Goal: Transaction & Acquisition: Download file/media

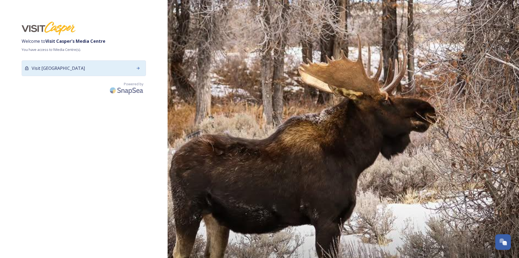
click at [59, 69] on span "Visit [GEOGRAPHIC_DATA]" at bounding box center [58, 68] width 53 height 6
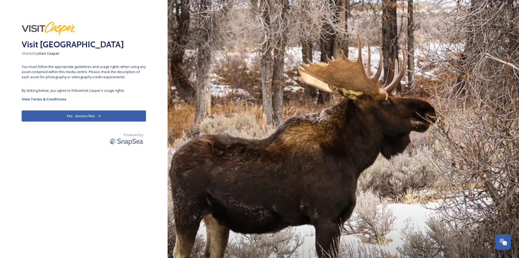
click at [61, 119] on button "Yes - Access Files" at bounding box center [84, 115] width 124 height 11
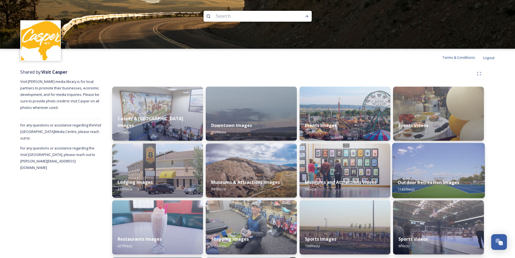
click at [442, 159] on img at bounding box center [438, 170] width 93 height 55
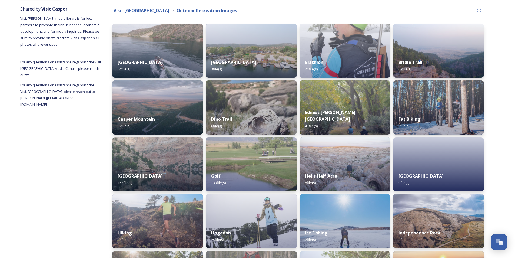
scroll to position [27, 0]
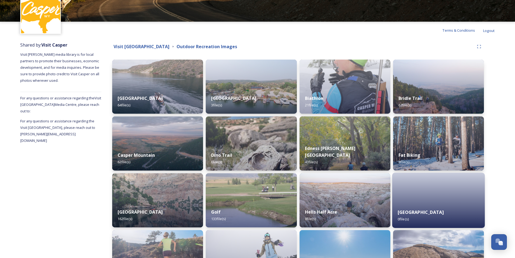
click at [457, 199] on div at bounding box center [438, 200] width 93 height 55
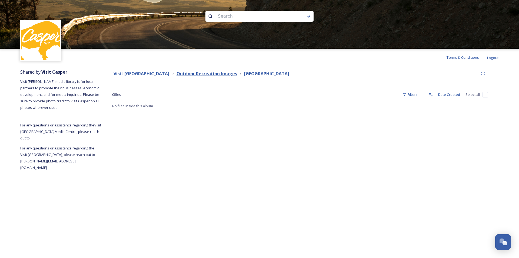
click at [219, 74] on strong "Outdoor Recreation Images" at bounding box center [207, 74] width 61 height 6
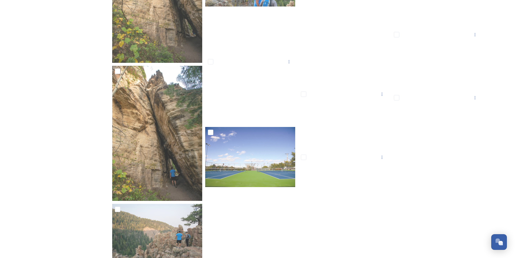
scroll to position [2419, 0]
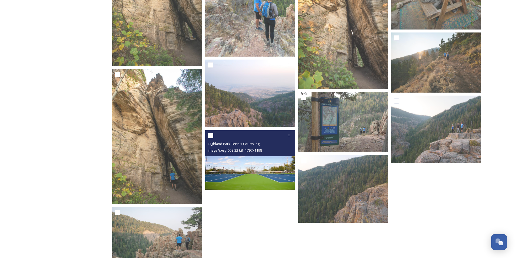
click at [251, 168] on img at bounding box center [250, 160] width 90 height 60
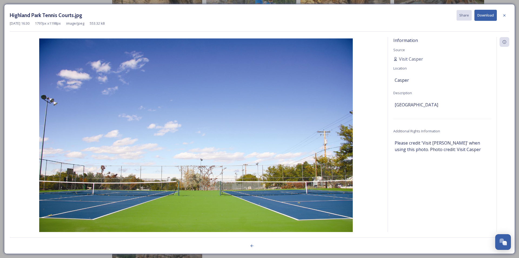
click at [482, 18] on button "Download" at bounding box center [486, 15] width 22 height 11
drag, startPoint x: 506, startPoint y: 18, endPoint x: 507, endPoint y: 0, distance: 17.6
click at [506, 18] on div at bounding box center [505, 16] width 10 height 10
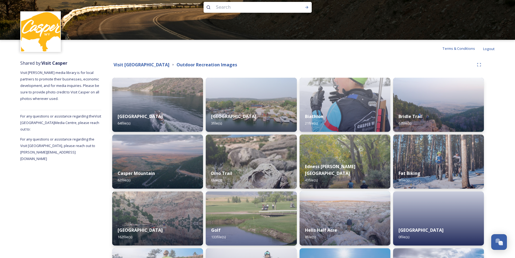
scroll to position [0, 0]
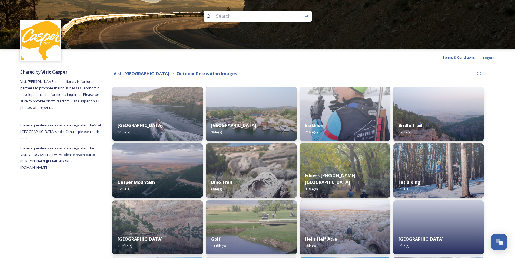
click at [143, 71] on strong "Visit [GEOGRAPHIC_DATA]" at bounding box center [142, 74] width 56 height 6
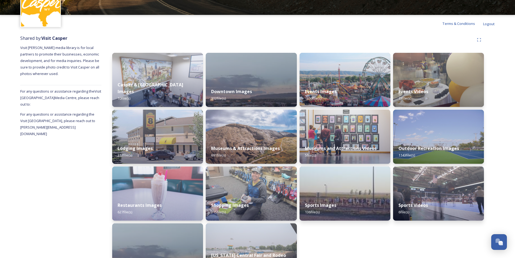
scroll to position [59, 0]
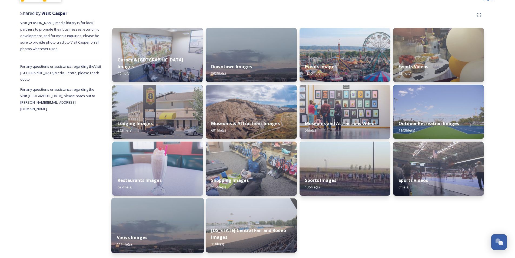
click at [132, 225] on img at bounding box center [157, 225] width 93 height 55
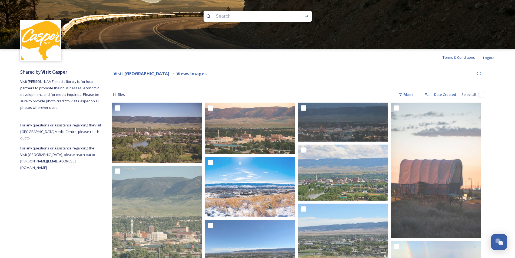
click at [153, 69] on div "Visit Casper Media Center Views Images" at bounding box center [298, 74] width 372 height 10
click at [151, 71] on strong "Visit [GEOGRAPHIC_DATA]" at bounding box center [142, 74] width 56 height 6
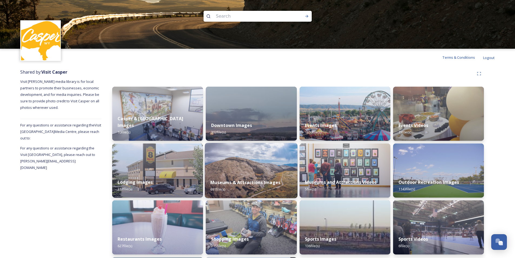
click at [233, 175] on div "Museums & Attractions Images 691 file(s)" at bounding box center [251, 185] width 93 height 25
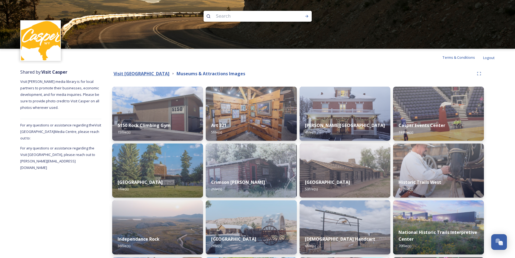
click at [138, 72] on strong "Visit [GEOGRAPHIC_DATA]" at bounding box center [142, 74] width 56 height 6
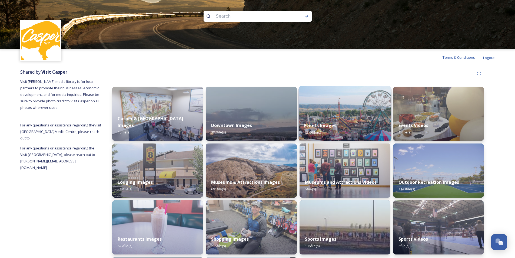
click at [357, 106] on img at bounding box center [344, 113] width 93 height 55
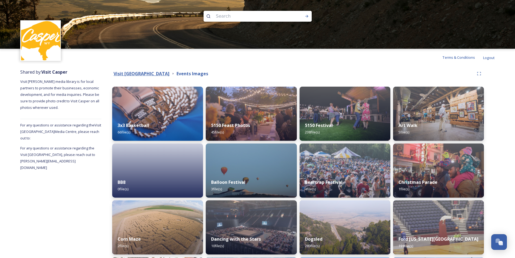
click at [154, 74] on strong "Visit [GEOGRAPHIC_DATA]" at bounding box center [142, 74] width 56 height 6
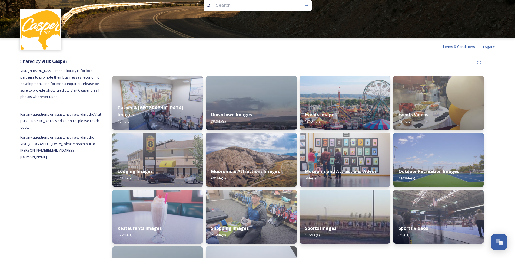
scroll to position [59, 0]
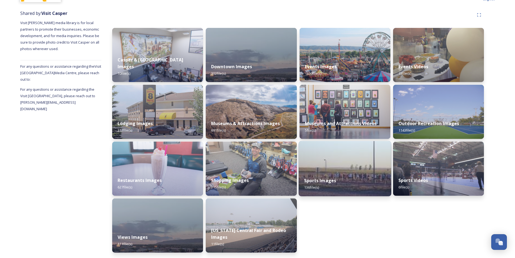
click at [346, 175] on div "Sports Images 136 file(s)" at bounding box center [344, 183] width 93 height 25
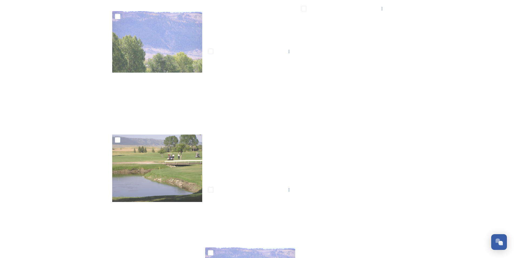
scroll to position [3244, 0]
